Goal: Navigation & Orientation: Find specific page/section

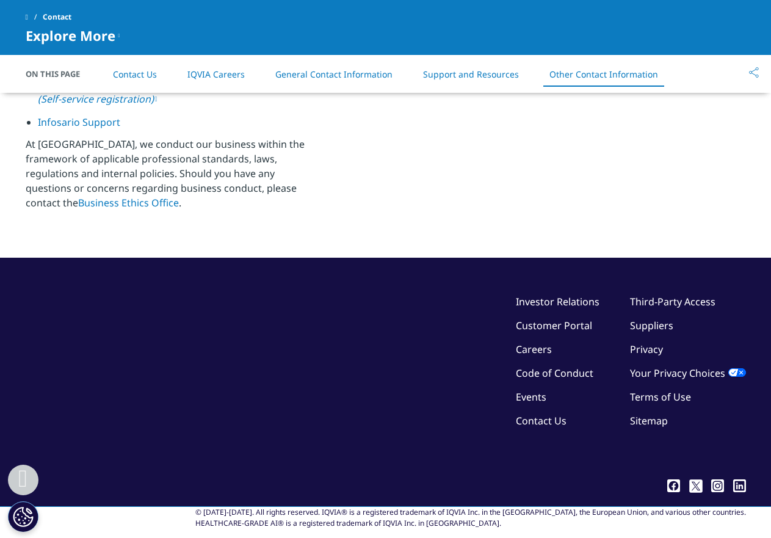
click at [651, 390] on link "Terms of Use" at bounding box center [660, 396] width 61 height 13
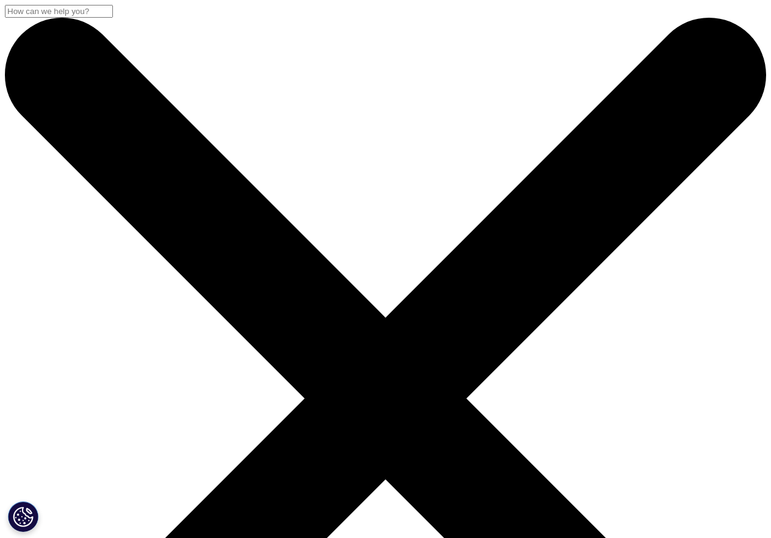
drag, startPoint x: 717, startPoint y: 104, endPoint x: 725, endPoint y: 101, distance: 8.5
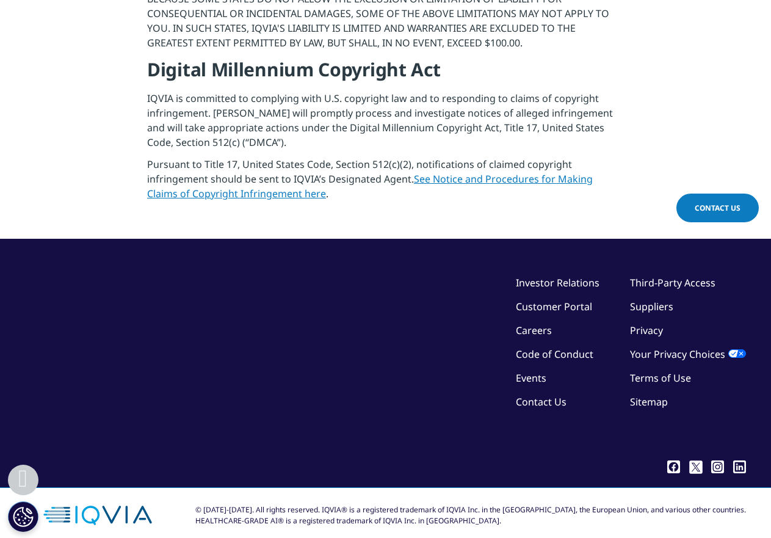
click at [648, 371] on link "Terms of Use" at bounding box center [660, 377] width 61 height 13
